Goal: Task Accomplishment & Management: Use online tool/utility

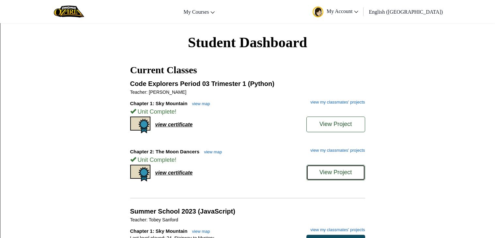
click at [346, 179] on button "View Project" at bounding box center [335, 173] width 59 height 16
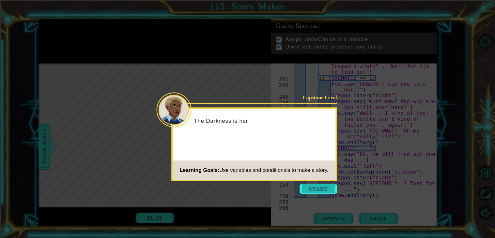
click at [322, 194] on button "Start" at bounding box center [318, 189] width 37 height 10
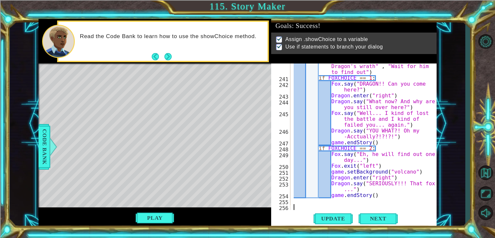
click at [405, 95] on div "FOXCHOICE = Fox . showChoice ( "Face Dragon's wrath" , "Wait for him to find ou…" at bounding box center [365, 143] width 146 height 170
type textarea "Dragon.enter("right")"
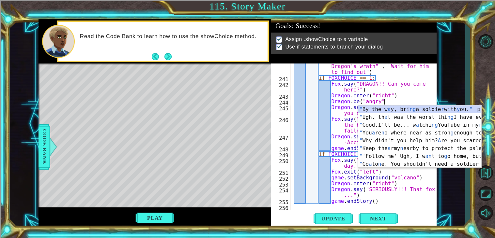
scroll to position [0, 5]
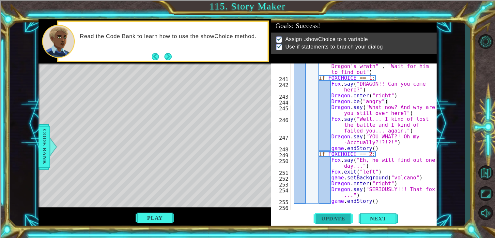
click at [328, 218] on span "Update" at bounding box center [332, 219] width 37 height 7
click at [331, 220] on span "Update" at bounding box center [332, 219] width 37 height 7
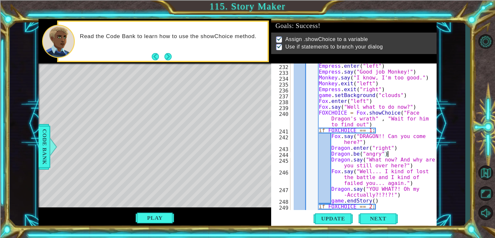
scroll to position [1921, 0]
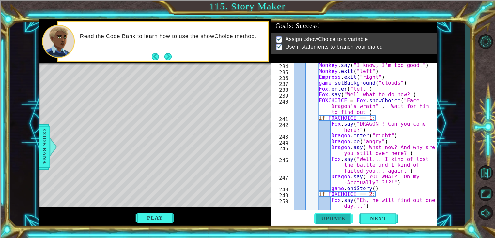
click at [334, 218] on span "Update" at bounding box center [332, 219] width 37 height 7
click at [152, 221] on button "Play" at bounding box center [154, 218] width 39 height 12
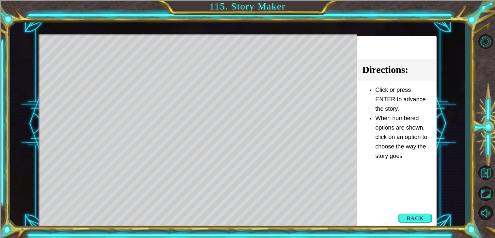
click at [238, 110] on div "Level Map" at bounding box center [188, 130] width 301 height 192
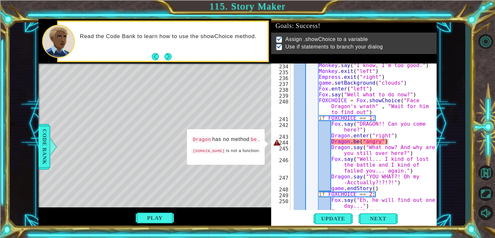
click at [357, 140] on div "Monkey . say ( "I know, I'm too good." ) Monkey . exit ( "left" ) Empress . exi…" at bounding box center [365, 142] width 146 height 159
click at [359, 142] on div "Monkey . say ( "I know, I'm too good." ) Monkey . exit ( "left" ) Empress . exi…" at bounding box center [365, 142] width 146 height 159
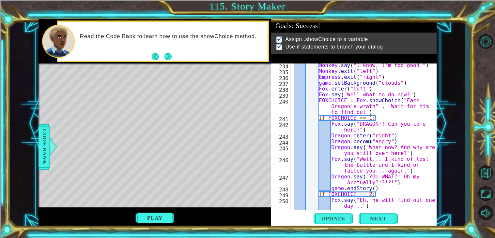
scroll to position [0, 5]
click at [396, 154] on div "Monkey . say ( "I know, I'm too good." ) Monkey . exit ( "left" ) Empress . exi…" at bounding box center [365, 142] width 146 height 159
drag, startPoint x: 404, startPoint y: 136, endPoint x: 331, endPoint y: 137, distance: 72.7
click at [331, 137] on div "Monkey . say ( "I know, I'm too good." ) Monkey . exit ( "left" ) Empress . exi…" at bounding box center [365, 142] width 146 height 159
drag, startPoint x: 425, startPoint y: 140, endPoint x: 332, endPoint y: 141, distance: 93.0
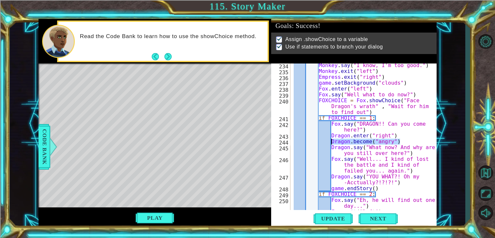
click at [332, 141] on div "Monkey . say ( "I know, I'm too good." ) Monkey . exit ( "left" ) Empress . exi…" at bounding box center [365, 142] width 146 height 159
type textarea "Dragon.become("angry")"
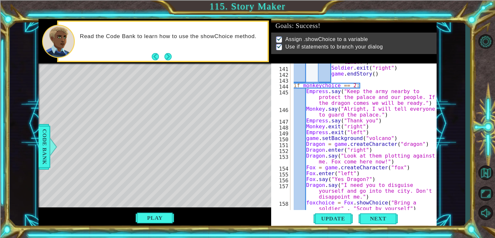
scroll to position [1184, 0]
click at [416, 112] on div "Soldier . say ( "Yay! Vacation time!!" ) Soldier . exit ( "right" ) game . endS…" at bounding box center [365, 138] width 146 height 170
click at [375, 122] on div "Soldier . say ( "Yay! Vacation time!!" ) Soldier . exit ( "right" ) game . endS…" at bounding box center [365, 138] width 146 height 170
type textarea "Empress.say("Thanksssss")"
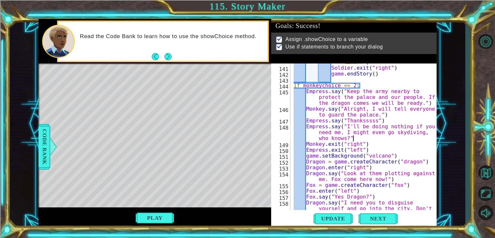
scroll to position [0, 18]
click at [306, 147] on div "Soldier . say ( "Yay! Vacation time!!" ) Soldier . exit ( "right" ) game . endS…" at bounding box center [365, 141] width 146 height 176
type textarea "Monkey.exit("right")"
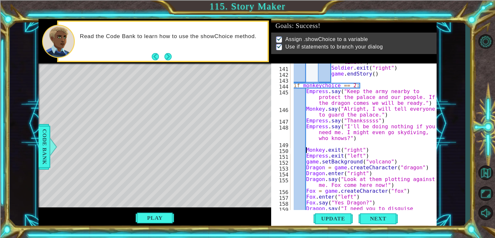
click at [326, 146] on div "Soldier . say ( "Yay! Vacation time!!" ) Soldier . exit ( "right" ) game . endS…" at bounding box center [365, 141] width 146 height 176
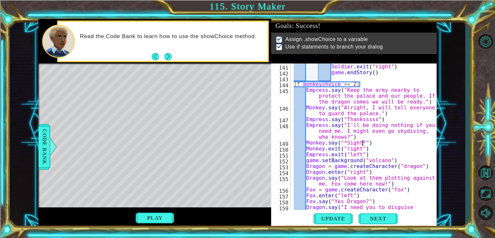
click at [362, 143] on div "Soldier . say ( "Yay! Vacation time!!" ) Soldier . exit ( "right" ) game . endS…" at bounding box center [365, 140] width 146 height 176
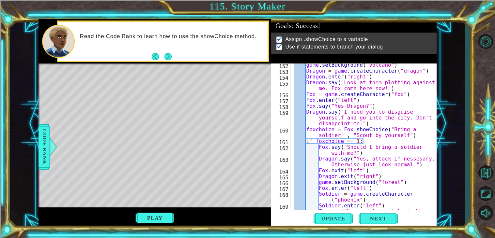
scroll to position [1281, 0]
click at [415, 165] on div "game . setBackground ( "volcano" ) Dragon = game . createCharacter ( "dragon" )…" at bounding box center [365, 144] width 146 height 164
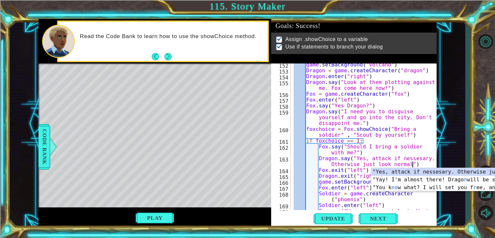
scroll to position [0, 14]
click at [429, 170] on div ""Yes, attack if nessesary. Otherwise just look normal. " press enter "You k no …" at bounding box center [432, 183] width 123 height 31
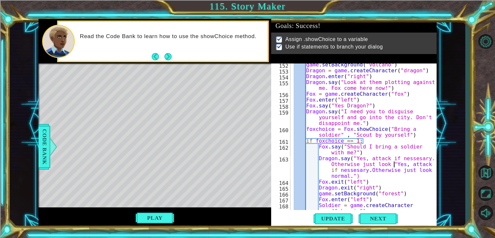
type textarea "Dragon.say("Yes, attack if nessesary. Otherwise just look ("Yes, attack if ness…"
click at [394, 179] on div "game . setBackground ( "volcano" ) Dragon = game . createCharacter ( "dragon" )…" at bounding box center [365, 144] width 146 height 164
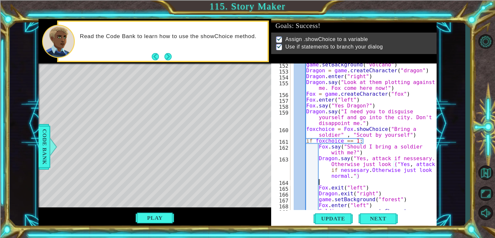
scroll to position [0, 1]
click at [399, 165] on div "game . setBackground ( "volcano" ) Dragon = game . createCharacter ( "dragon" )…" at bounding box center [365, 144] width 146 height 164
drag, startPoint x: 391, startPoint y: 164, endPoint x: 437, endPoint y: 170, distance: 46.0
click at [437, 170] on div "1 ההההההההההההההההההההההההההההההההההההההההההההההההההההההההההההההההההההההההההההה…" at bounding box center [237, 124] width 455 height 210
type textarea "Dragon.say("Yes, attack if nessesary. Otherwise just look normal.")"
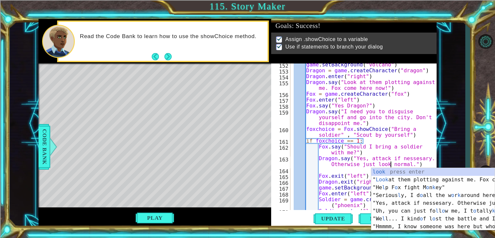
click at [418, 164] on div "game . setBackground ( "volcano" ) Dragon = game . createCharacter ( "dragon" )…" at bounding box center [365, 141] width 146 height 159
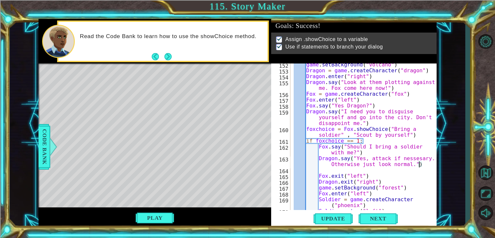
click at [425, 165] on div "game . setBackground ( "volcano" ) Dragon = game . createCharacter ( "dragon" )…" at bounding box center [365, 141] width 146 height 159
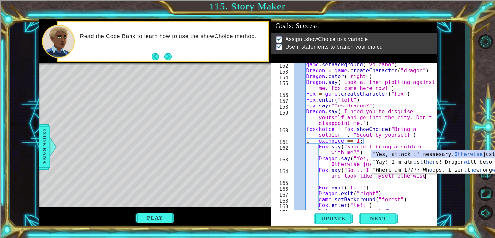
scroll to position [0, 14]
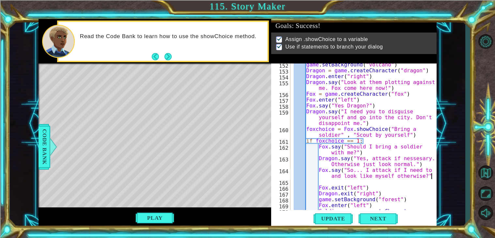
type textarea "Fox.say("So... I attack if I need to and look like myself otherwise?")"
click at [360, 184] on div "game . setBackground ( "volcano" ) Dragon = game . createCharacter ( "dragon" )…" at bounding box center [365, 144] width 146 height 164
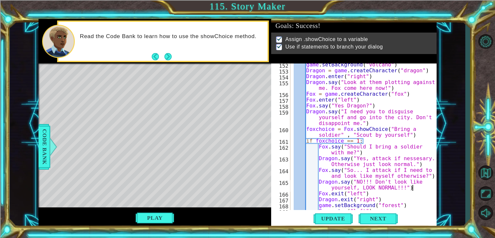
scroll to position [0, 13]
click at [420, 190] on div "game . setBackground ( "volcano" ) Dragon = game . createCharacter ( "dragon" )…" at bounding box center [365, 141] width 146 height 159
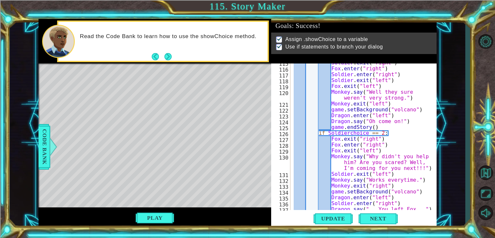
scroll to position [1007, 0]
click at [401, 151] on div "Soldier . exit ( "right" ) Fox . enter ( "right" ) Soldier . enter ( "right" ) …" at bounding box center [365, 139] width 146 height 159
type textarea "Fox.exit("left")"
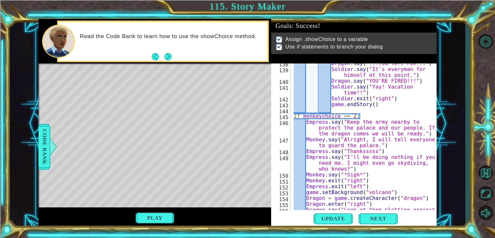
scroll to position [1165, 0]
click at [378, 149] on div "Dragon . say ( "...You left Fox..." ) Soldier . say ( "It's everyman for himsel…" at bounding box center [365, 143] width 146 height 164
click at [373, 152] on div "Dragon . say ( "...You left Fox..." ) Soldier . say ( "It's everyman for himsel…" at bounding box center [365, 143] width 146 height 164
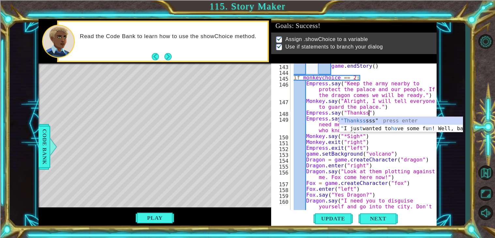
scroll to position [0, 4]
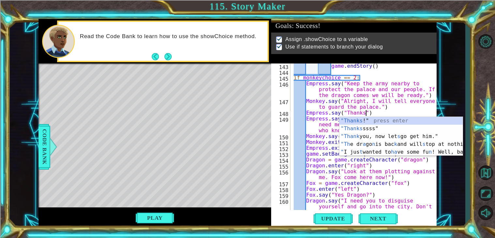
click at [450, 110] on div "1 ההההההההההההההההההההההההההההההההההההההההההההההההההההההההההההההההההההההההההההה…" at bounding box center [237, 124] width 455 height 210
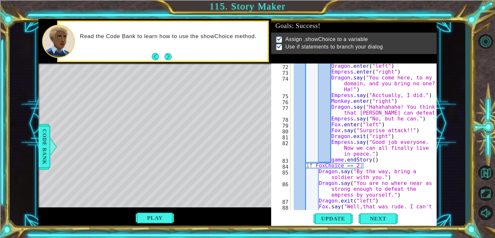
scroll to position [598, 0]
click at [410, 157] on div "game . setBackground ( "volcano" ) Dragon . enter ( "left" ) Empress . enter ( …" at bounding box center [365, 143] width 146 height 170
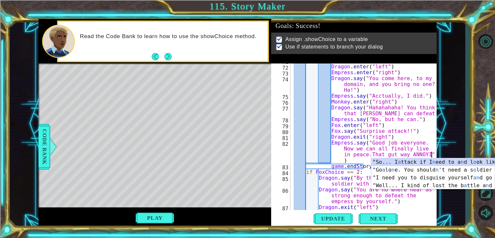
scroll to position [0, 20]
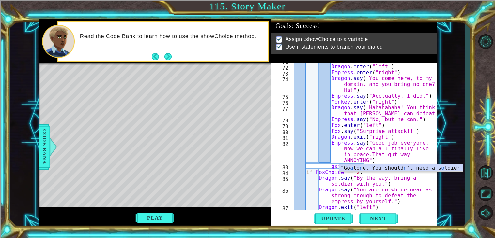
type textarea "Empress.say("Good job everyone. Now we can all finally live in peace.That gut w…"
click at [404, 161] on div "game . setBackground ( "volcano" ) Dragon . enter ( "left" ) Empress . enter ( …" at bounding box center [365, 137] width 146 height 159
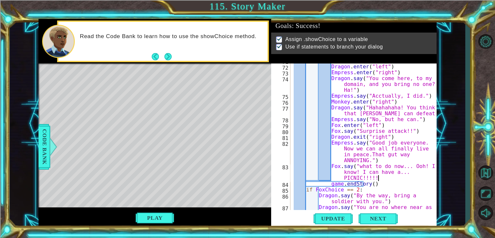
scroll to position [0, 15]
type textarea "Fox.say("what to do now... Ooh! I know! I can have a... PICNIC!!!!!")"
